Goal: Transaction & Acquisition: Purchase product/service

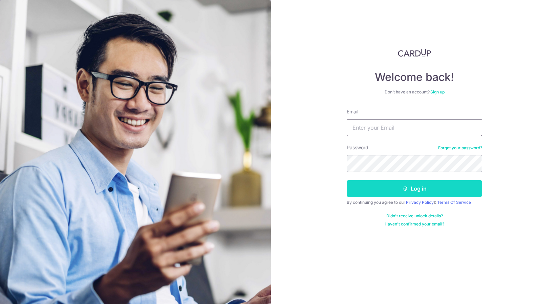
type input "[EMAIL_ADDRESS][DOMAIN_NAME]"
click at [415, 193] on button "Log in" at bounding box center [414, 188] width 135 height 17
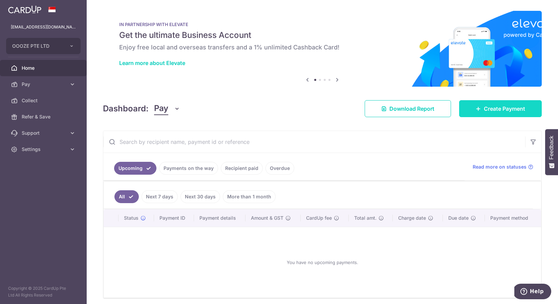
click at [516, 110] on span "Create Payment" at bounding box center [504, 109] width 41 height 8
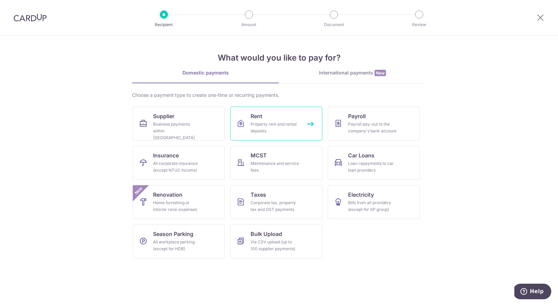
click at [275, 126] on div "Property rent and rental deposits" at bounding box center [275, 128] width 49 height 14
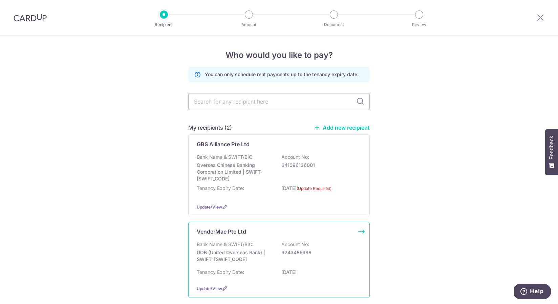
click at [252, 255] on p "UOB (United Overseas Bank) | SWIFT: UOVBSGSGXXX" at bounding box center [235, 256] width 76 height 14
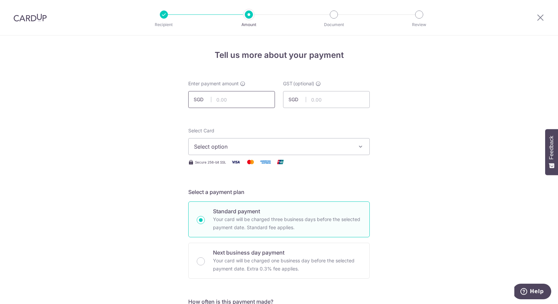
click at [250, 95] on input "text" at bounding box center [231, 99] width 87 height 17
type input "4,099.04"
click at [334, 100] on input "text" at bounding box center [326, 99] width 87 height 17
type input "368.91"
click at [273, 149] on span "Select option" at bounding box center [273, 147] width 158 height 8
